Goal: Information Seeking & Learning: Check status

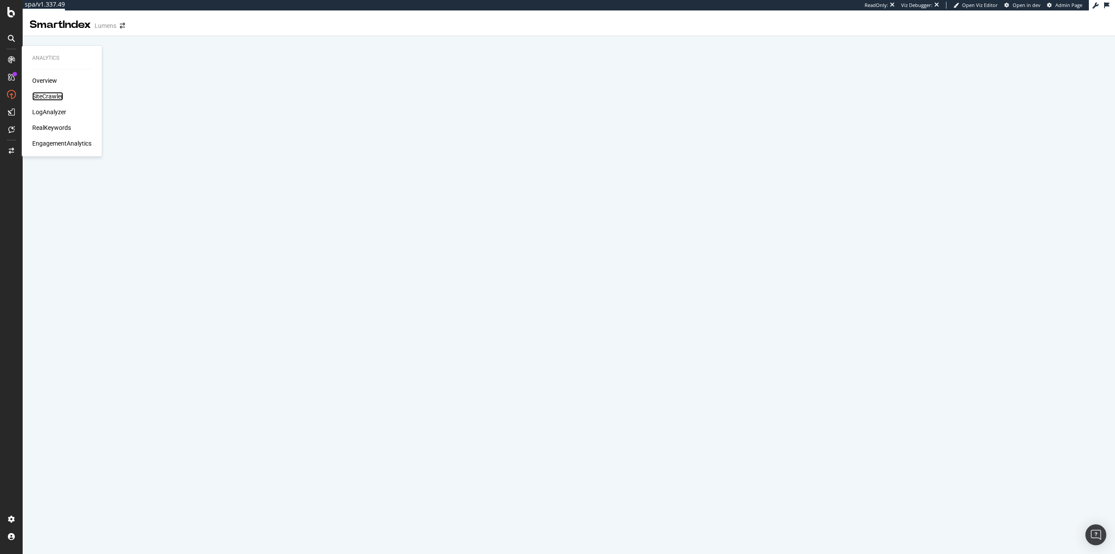
click at [44, 97] on div "SiteCrawler" at bounding box center [47, 96] width 31 height 9
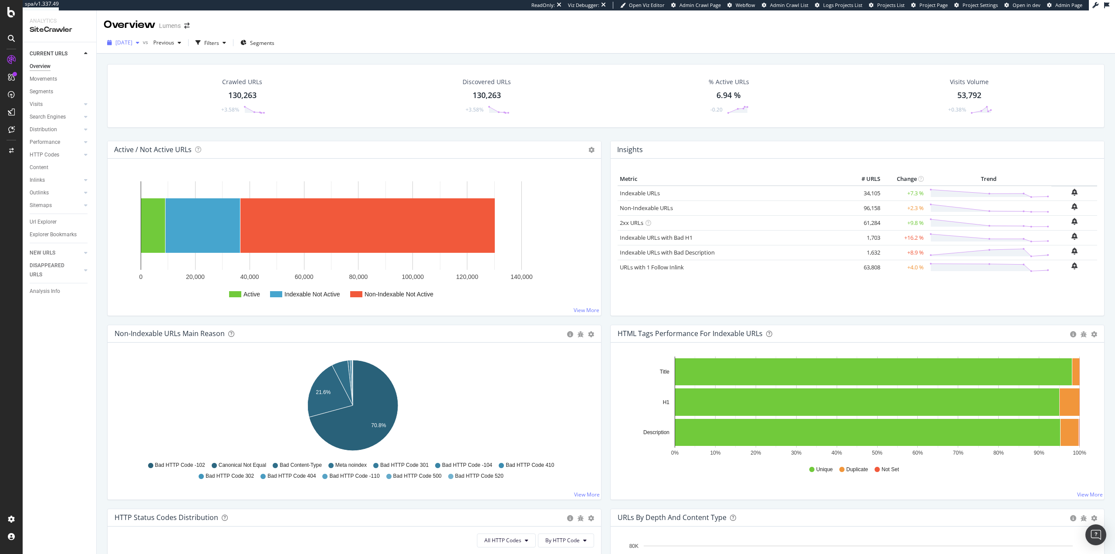
click at [132, 43] on span "[DATE]" at bounding box center [123, 42] width 17 height 7
click at [174, 44] on span "Previous" at bounding box center [162, 42] width 24 height 7
click at [177, 93] on div "[DATE]" at bounding box center [193, 95] width 47 height 8
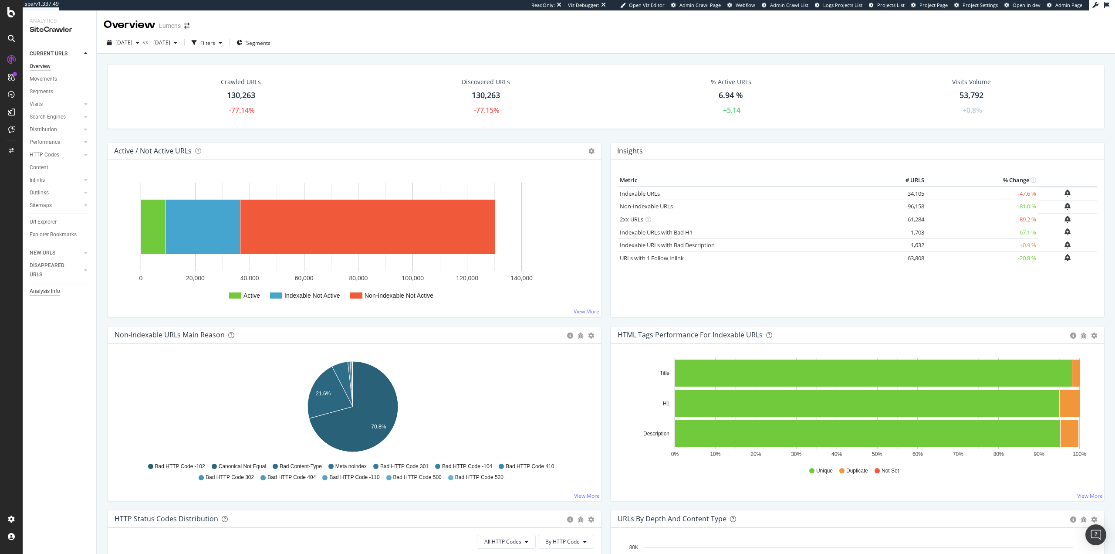
click at [52, 292] on div "Analysis Info" at bounding box center [45, 291] width 30 height 9
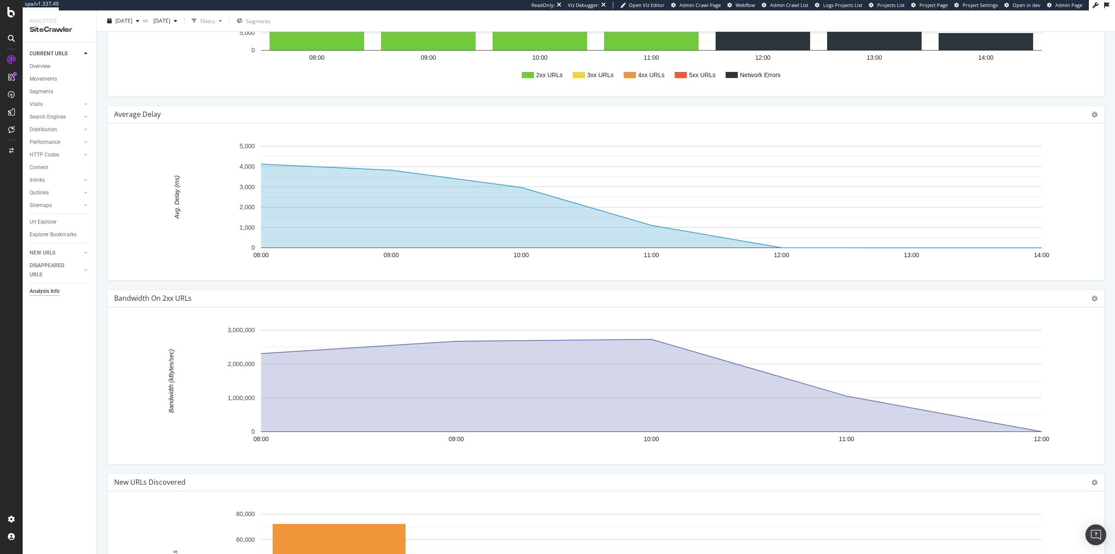
scroll to position [784, 0]
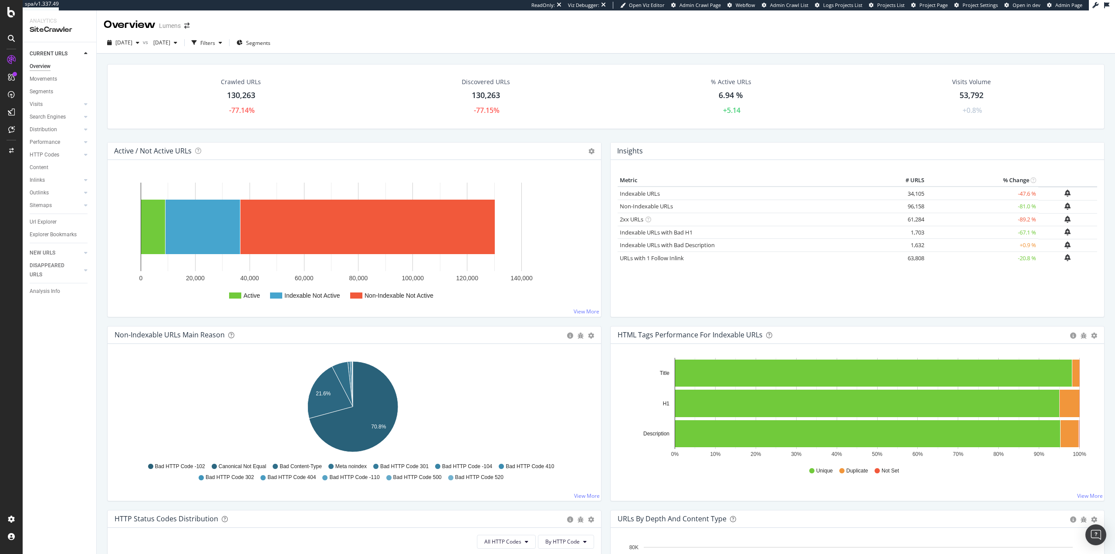
drag, startPoint x: 196, startPoint y: 319, endPoint x: 143, endPoint y: 314, distance: 52.9
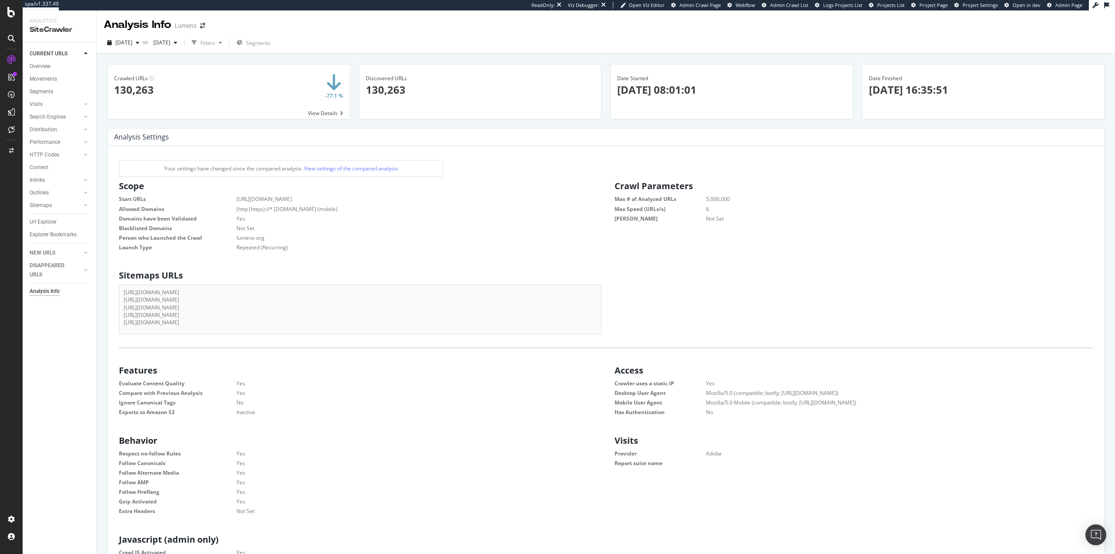
scroll to position [132, 472]
click at [321, 169] on link "View settings of the compared analysis" at bounding box center [351, 168] width 94 height 7
click at [198, 139] on div "Analysis Settings × Close Chart - API Requests List Area Type Request Response …" at bounding box center [606, 137] width 997 height 17
click at [35, 223] on div "Url Explorer" at bounding box center [43, 221] width 27 height 9
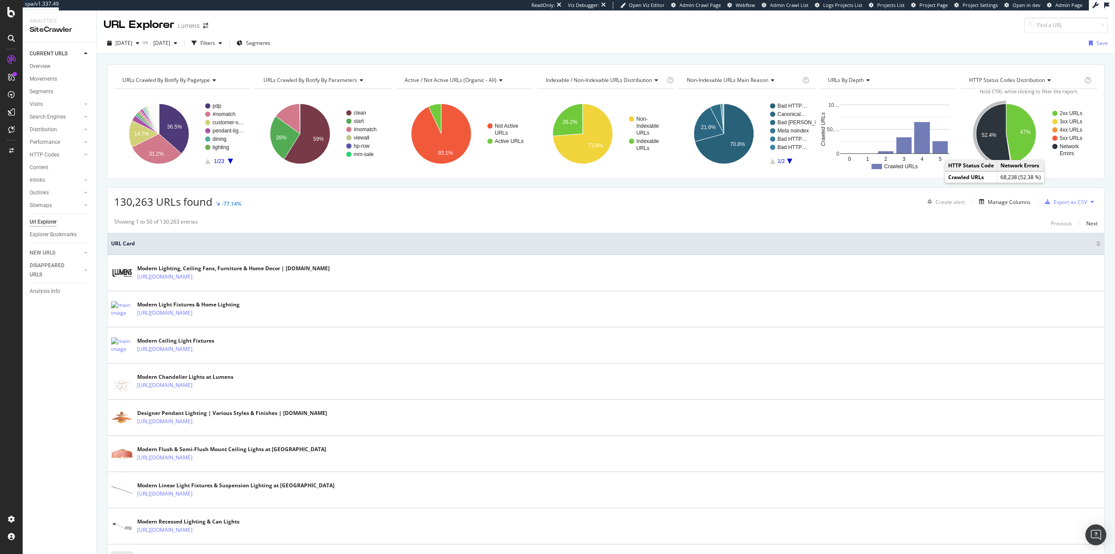
click at [991, 151] on icon "A chart." at bounding box center [993, 134] width 34 height 60
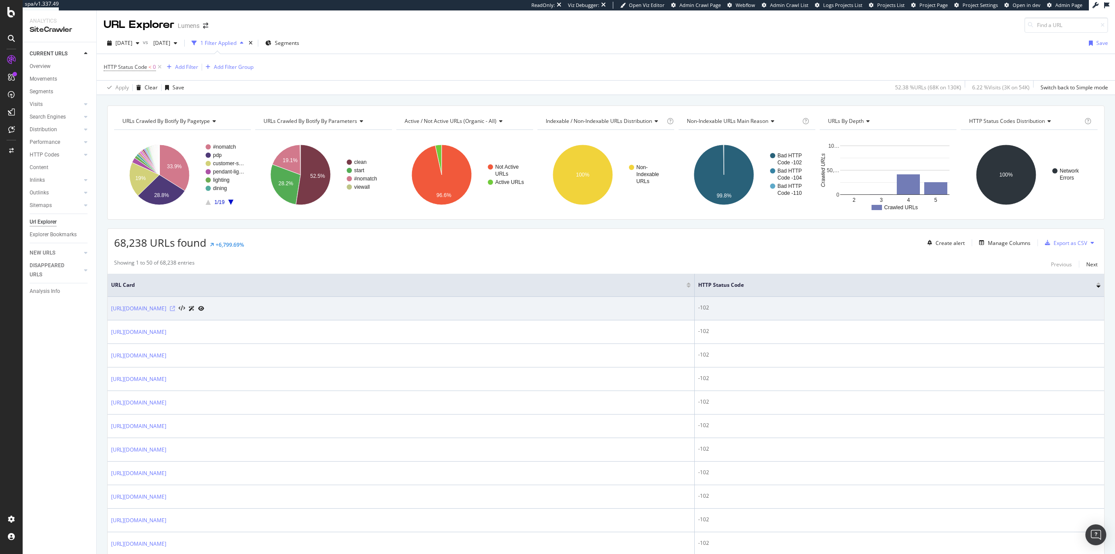
click at [175, 307] on icon at bounding box center [172, 308] width 5 height 5
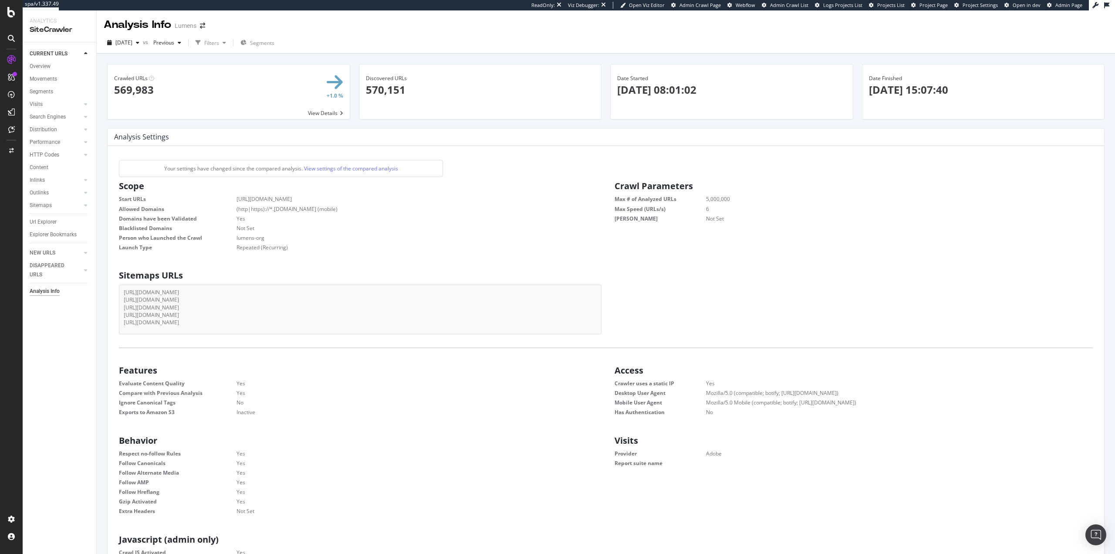
scroll to position [132, 472]
click at [515, 212] on dd "(http|https)://*.[DOMAIN_NAME] (mobile)" at bounding box center [406, 208] width 382 height 7
click at [514, 211] on dd "(http|https)://*.[DOMAIN_NAME] (mobile)" at bounding box center [406, 208] width 382 height 7
click at [507, 202] on dd "[URL][DOMAIN_NAME]" at bounding box center [406, 198] width 382 height 7
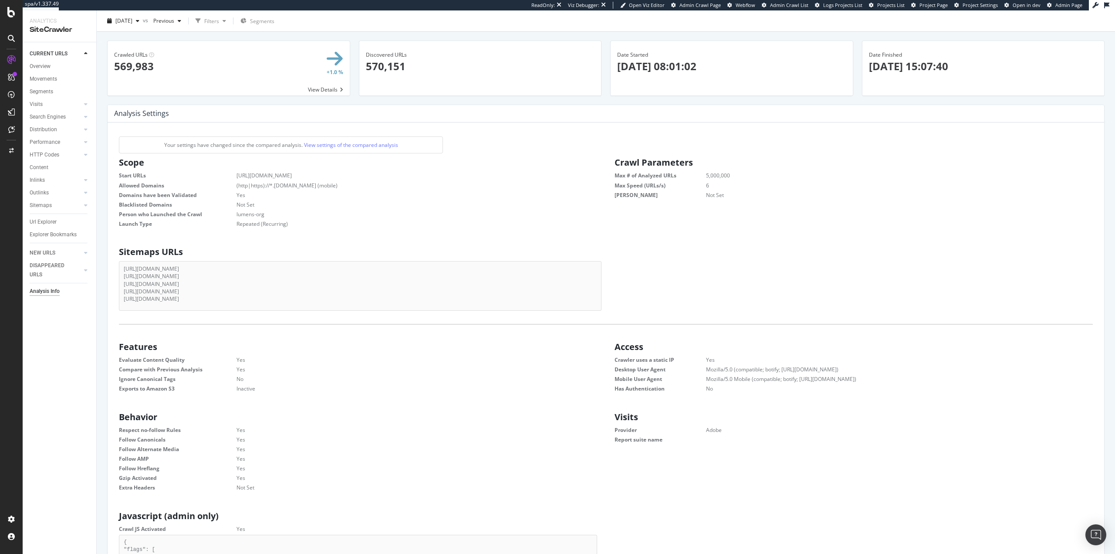
scroll to position [0, 0]
